Goal: Information Seeking & Learning: Learn about a topic

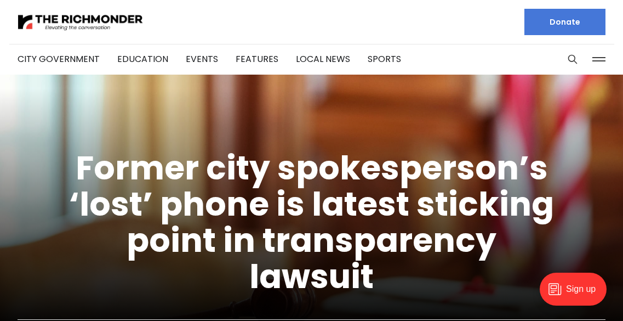
click at [560, 53] on div "City Government Education Events Features Local News Sports" at bounding box center [312, 59] width 588 height 31
click at [309, 58] on link "Local News" at bounding box center [323, 59] width 54 height 13
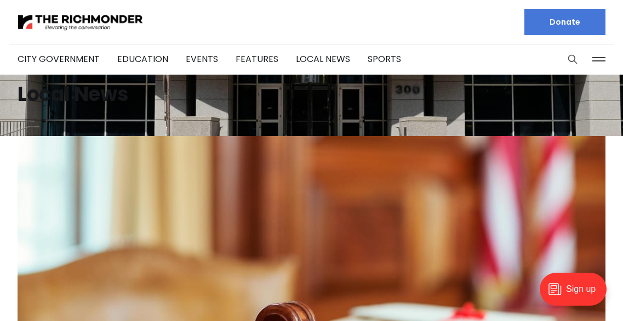
click at [573, 56] on icon "Search this site" at bounding box center [573, 59] width 11 height 11
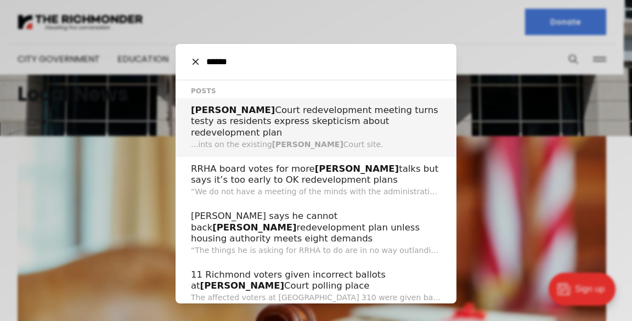
type input "******"
click at [382, 139] on p "...ints on the existing Gilpin Court site." at bounding box center [316, 145] width 250 height 12
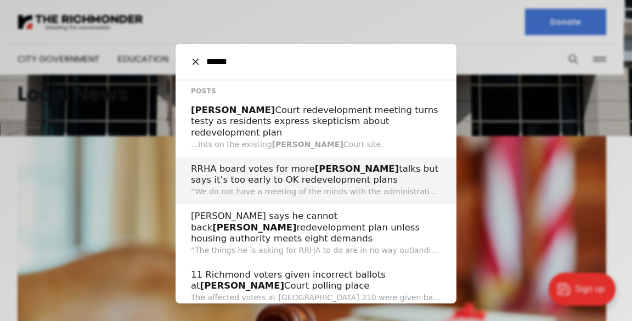
scroll to position [13, 0]
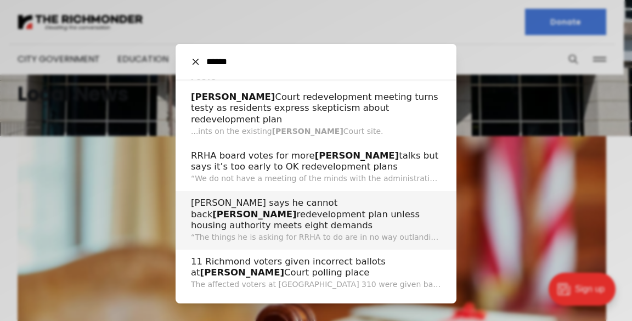
click at [296, 209] on span "Gilpin" at bounding box center [254, 214] width 84 height 10
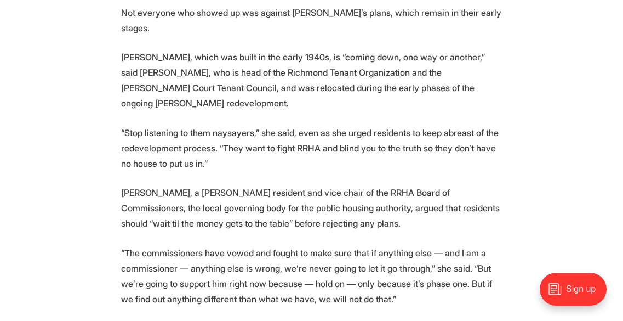
scroll to position [1286, 0]
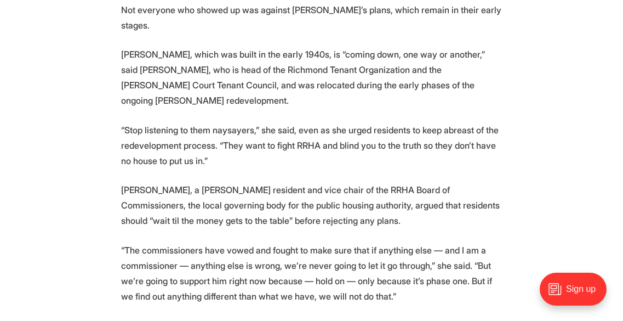
drag, startPoint x: 264, startPoint y: 140, endPoint x: 482, endPoint y: 152, distance: 218.6
click at [482, 152] on p "“Stop listening to them naysayers,” she said, even as she urged residents to ke…" at bounding box center [312, 145] width 382 height 46
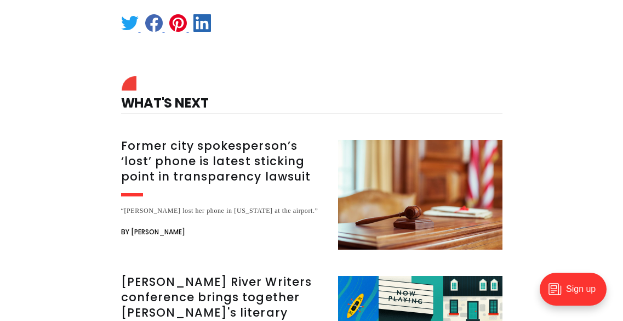
scroll to position [4580, 0]
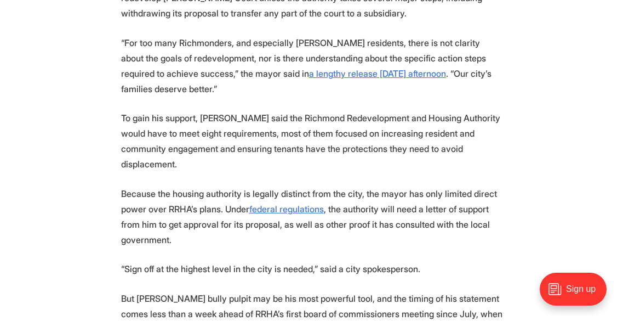
scroll to position [465, 0]
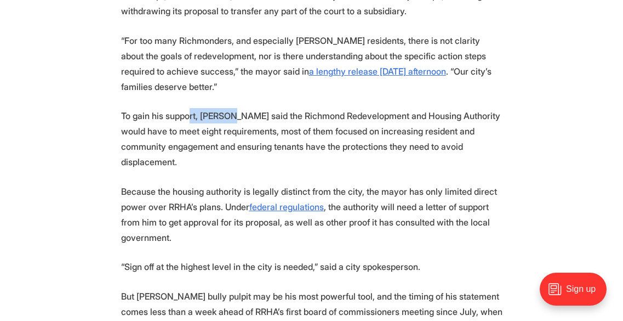
drag, startPoint x: 235, startPoint y: 115, endPoint x: 194, endPoint y: 115, distance: 41.1
click at [194, 115] on p "To gain his support, Avula said the Richmond Redevelopment and Housing Authorit…" at bounding box center [312, 138] width 382 height 61
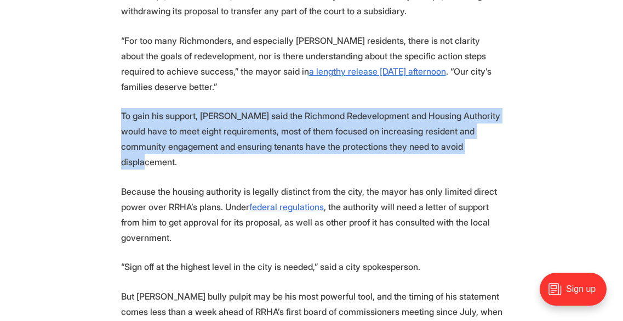
drag, startPoint x: 196, startPoint y: 161, endPoint x: 120, endPoint y: 116, distance: 88.5
copy p "To gain his support, Avula said the Richmond Redevelopment and Housing Authorit…"
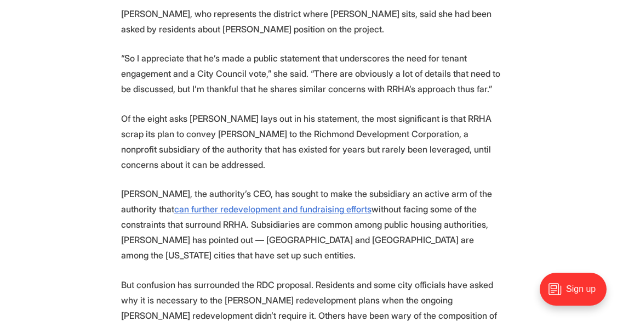
scroll to position [1158, 0]
click at [371, 164] on p "Of the eight asks Avula lays out in his statement, the most significant is that…" at bounding box center [312, 140] width 382 height 61
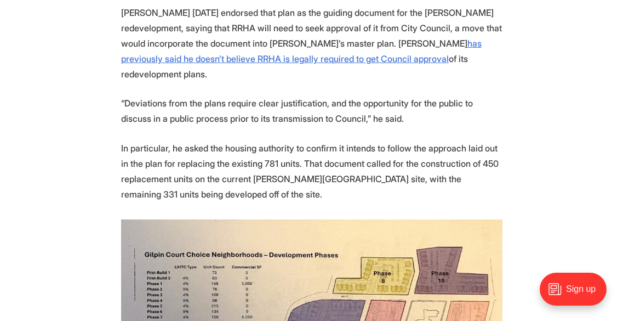
scroll to position [2142, 0]
